Goal: Task Accomplishment & Management: Manage account settings

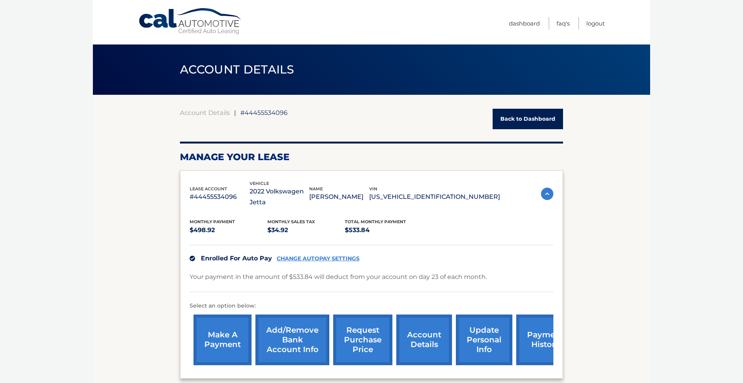
click at [539, 122] on link "Back to Dashboard" at bounding box center [528, 119] width 70 height 21
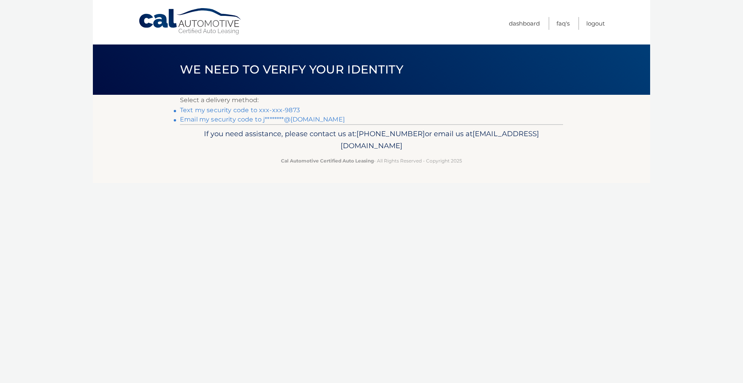
click at [266, 112] on link "Text my security code to xxx-xxx-9873" at bounding box center [240, 109] width 120 height 7
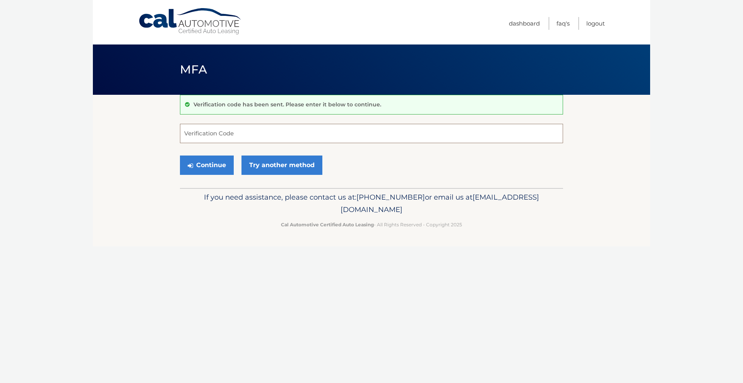
click at [203, 128] on input "Verification Code" at bounding box center [371, 133] width 383 height 19
type input "607057"
click at [207, 165] on button "Continue" at bounding box center [207, 165] width 54 height 19
click at [215, 169] on button "Continue" at bounding box center [207, 165] width 54 height 19
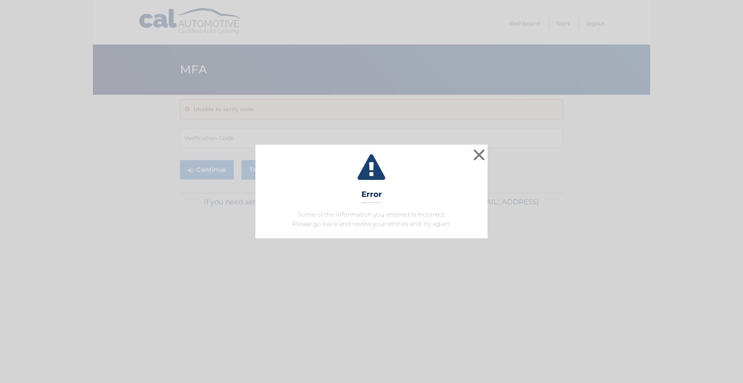
click at [481, 156] on button "×" at bounding box center [479, 154] width 15 height 15
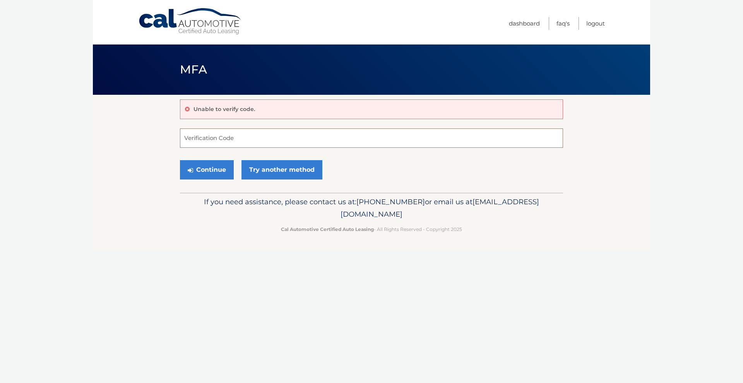
click at [219, 141] on input "Verification Code" at bounding box center [371, 138] width 383 height 19
click at [268, 169] on link "Try another method" at bounding box center [282, 169] width 81 height 19
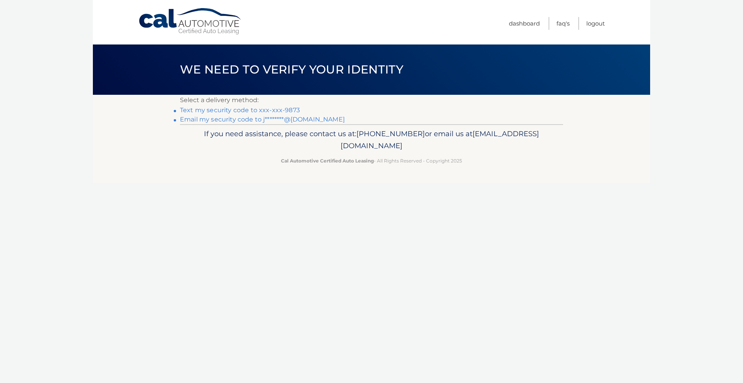
click at [234, 120] on link "Email my security code to j********@[DOMAIN_NAME]" at bounding box center [262, 119] width 165 height 7
